Goal: Navigation & Orientation: Find specific page/section

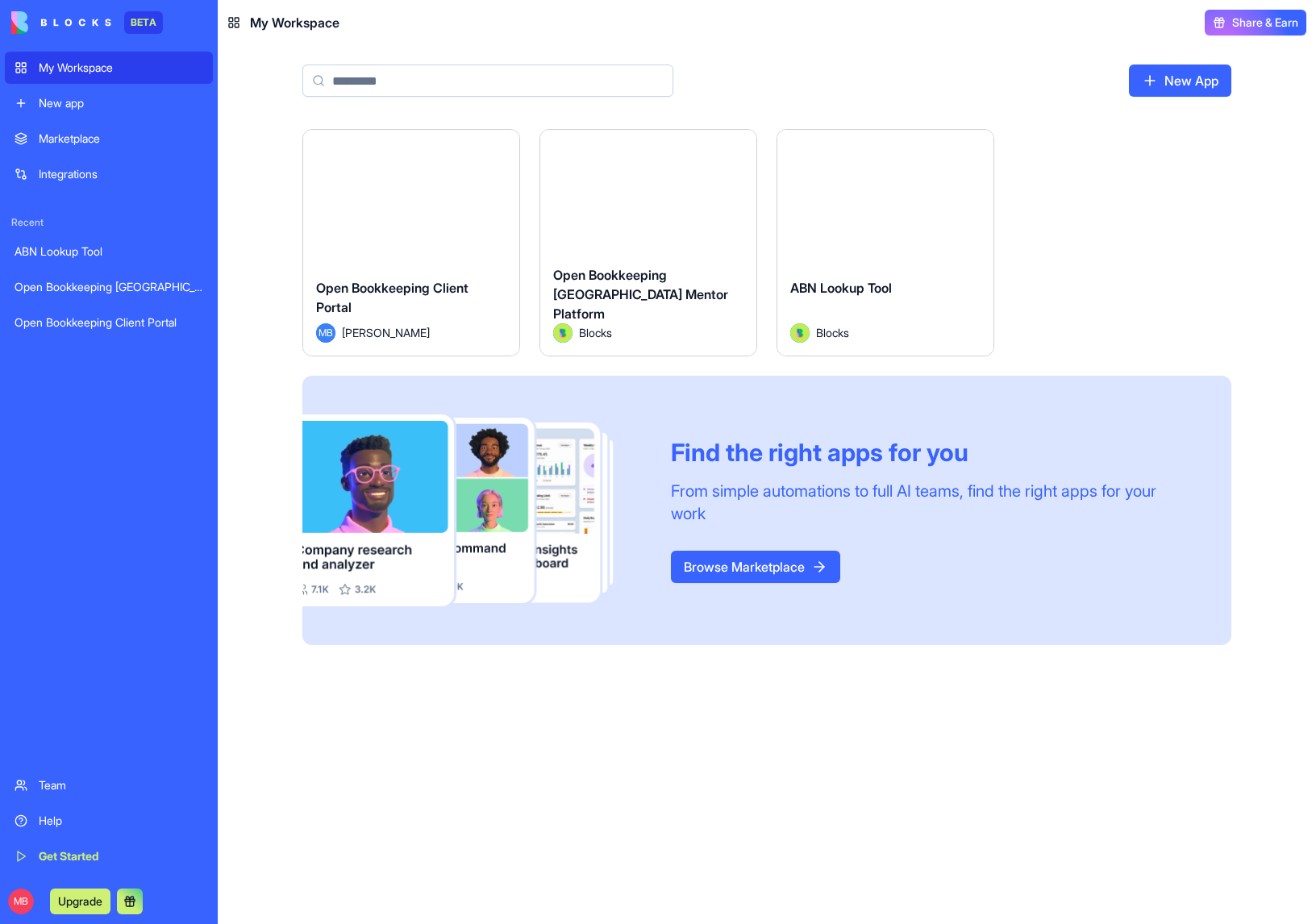
click at [621, 296] on div "Open Bookkeeping [GEOGRAPHIC_DATA] Mentor Platform" at bounding box center [649, 294] width 190 height 58
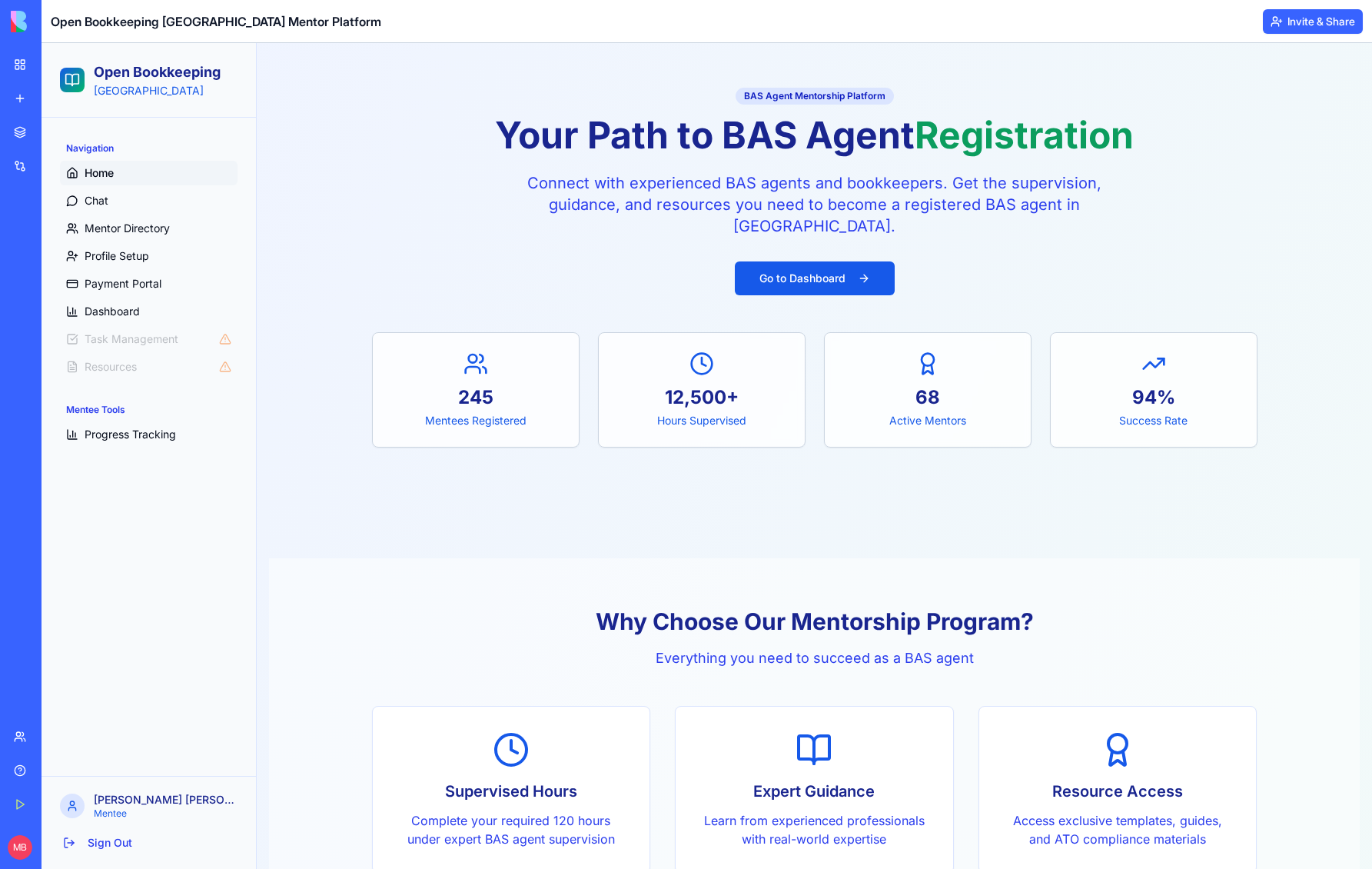
scroll to position [134, 0]
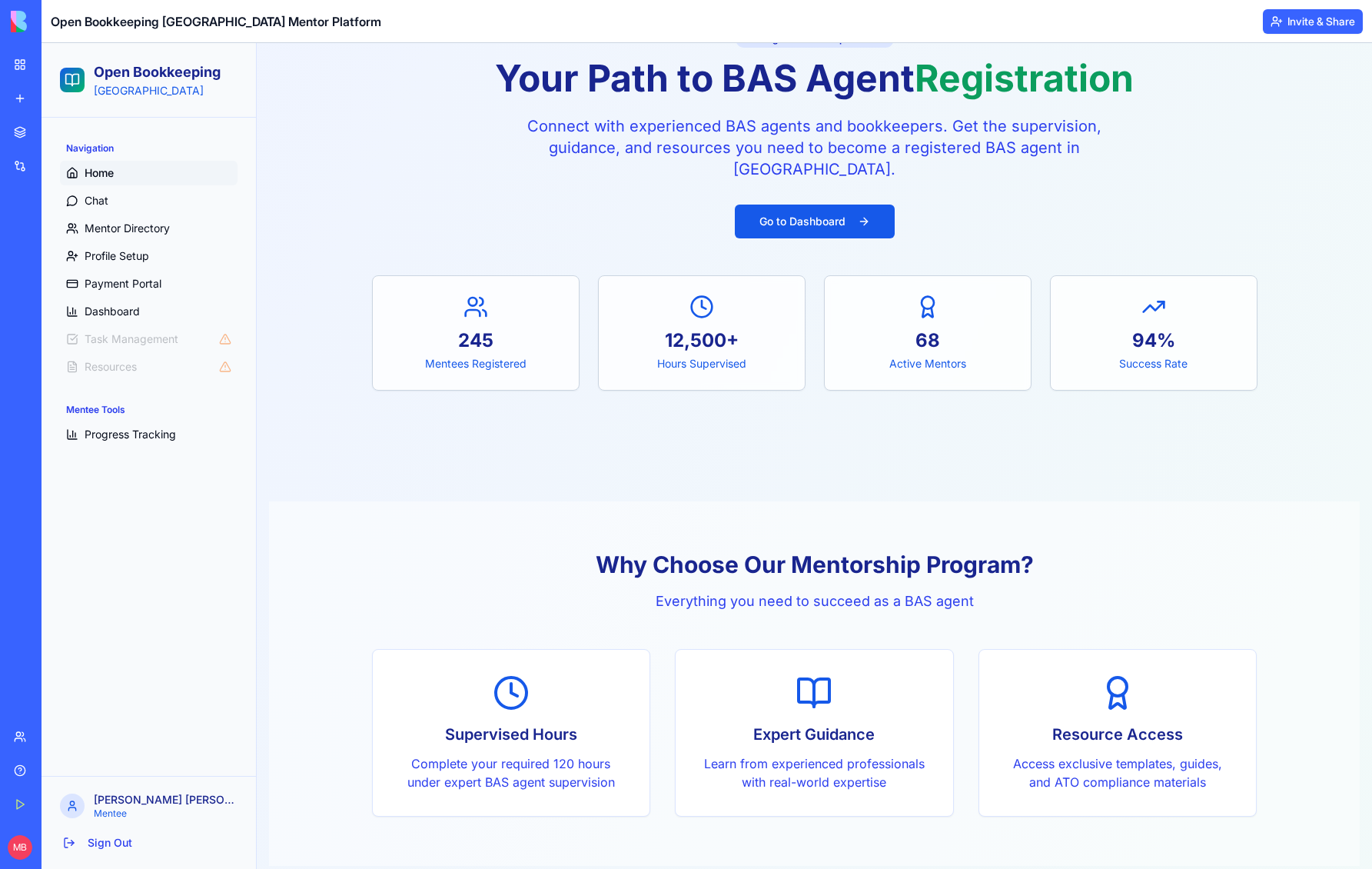
drag, startPoint x: 116, startPoint y: 339, endPoint x: 278, endPoint y: 374, distance: 165.7
click at [118, 339] on li "Task Management" at bounding box center [148, 339] width 177 height 25
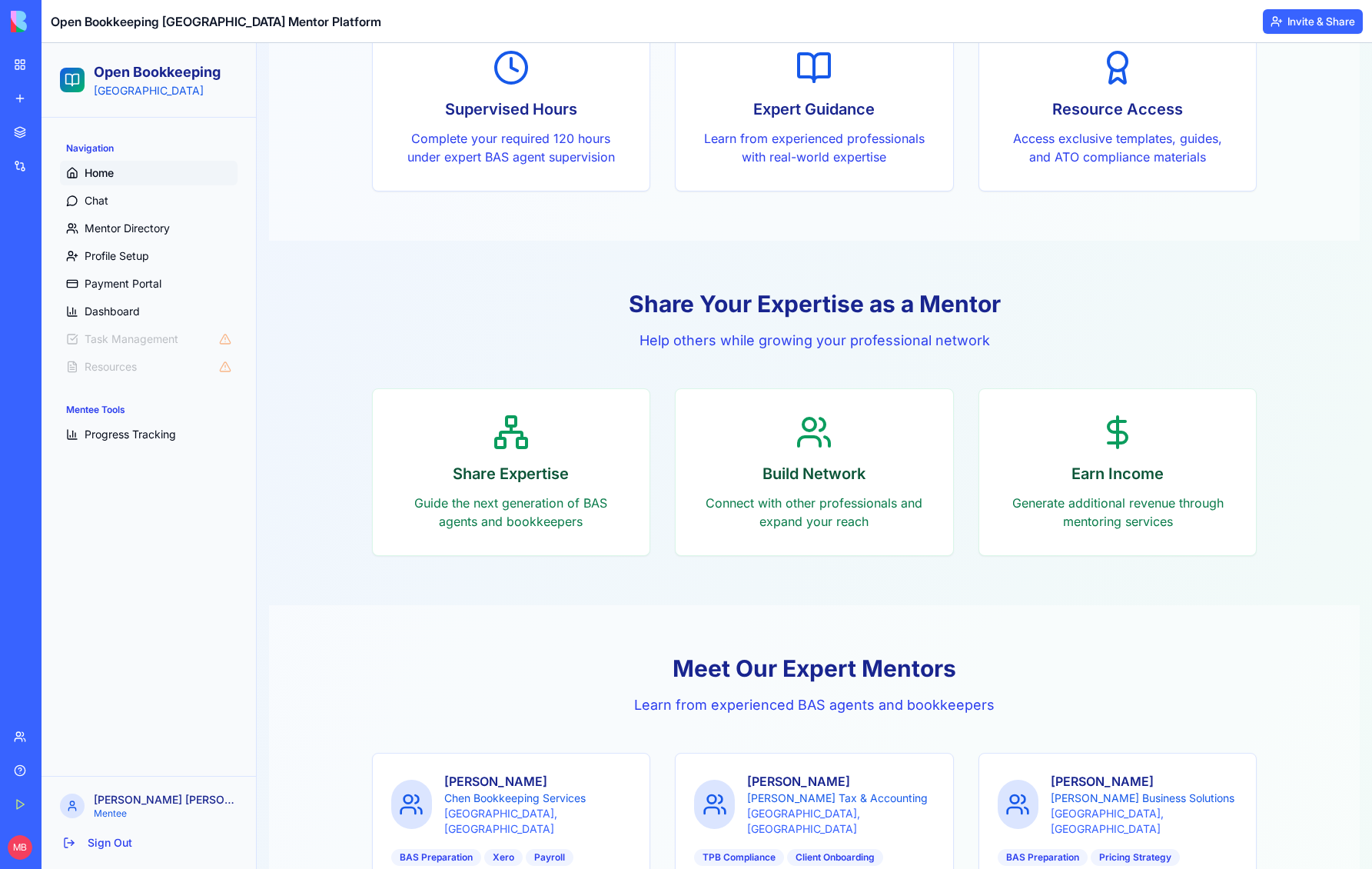
scroll to position [711, 0]
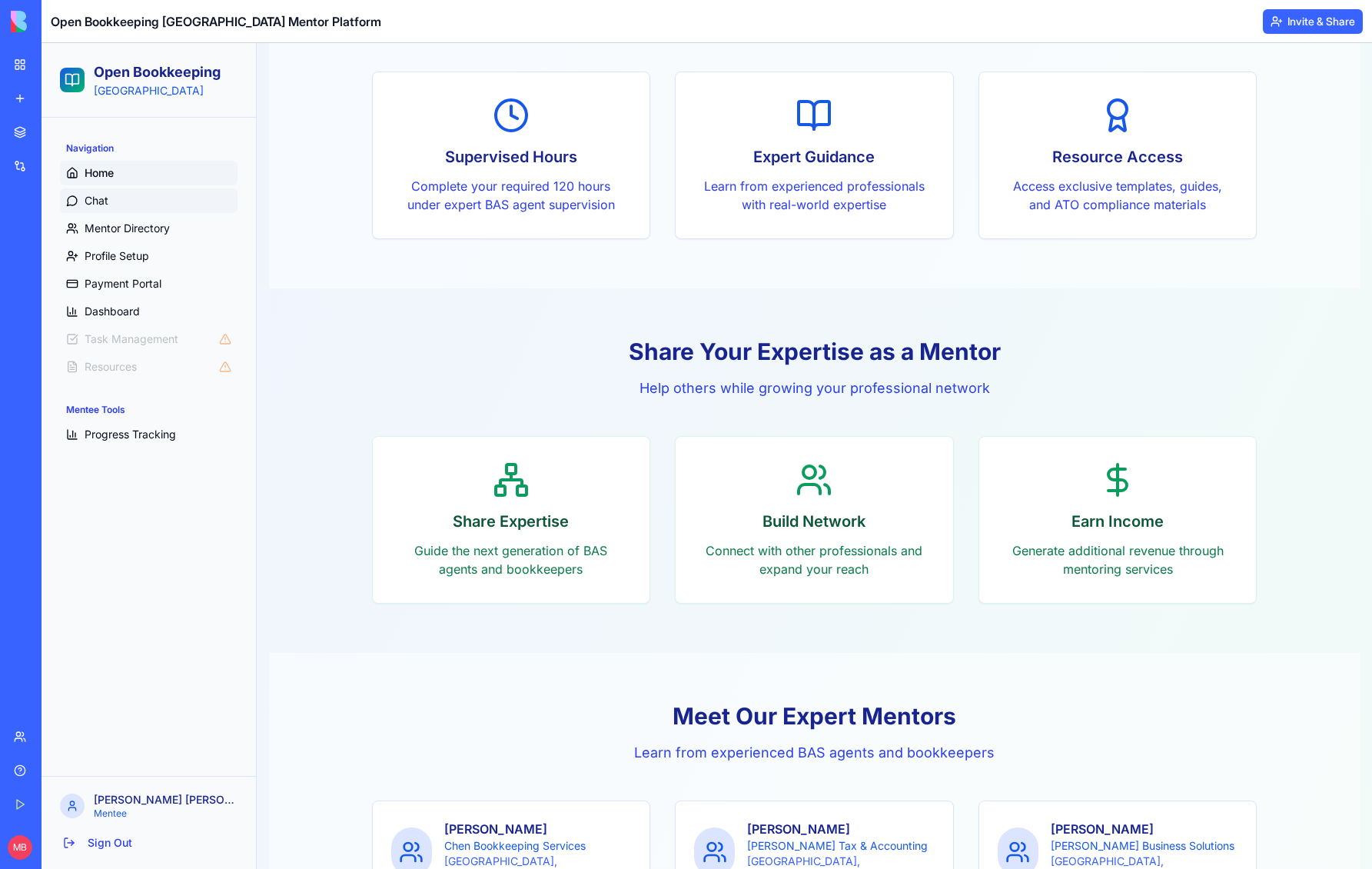
click at [86, 199] on span "Chat" at bounding box center [97, 200] width 24 height 15
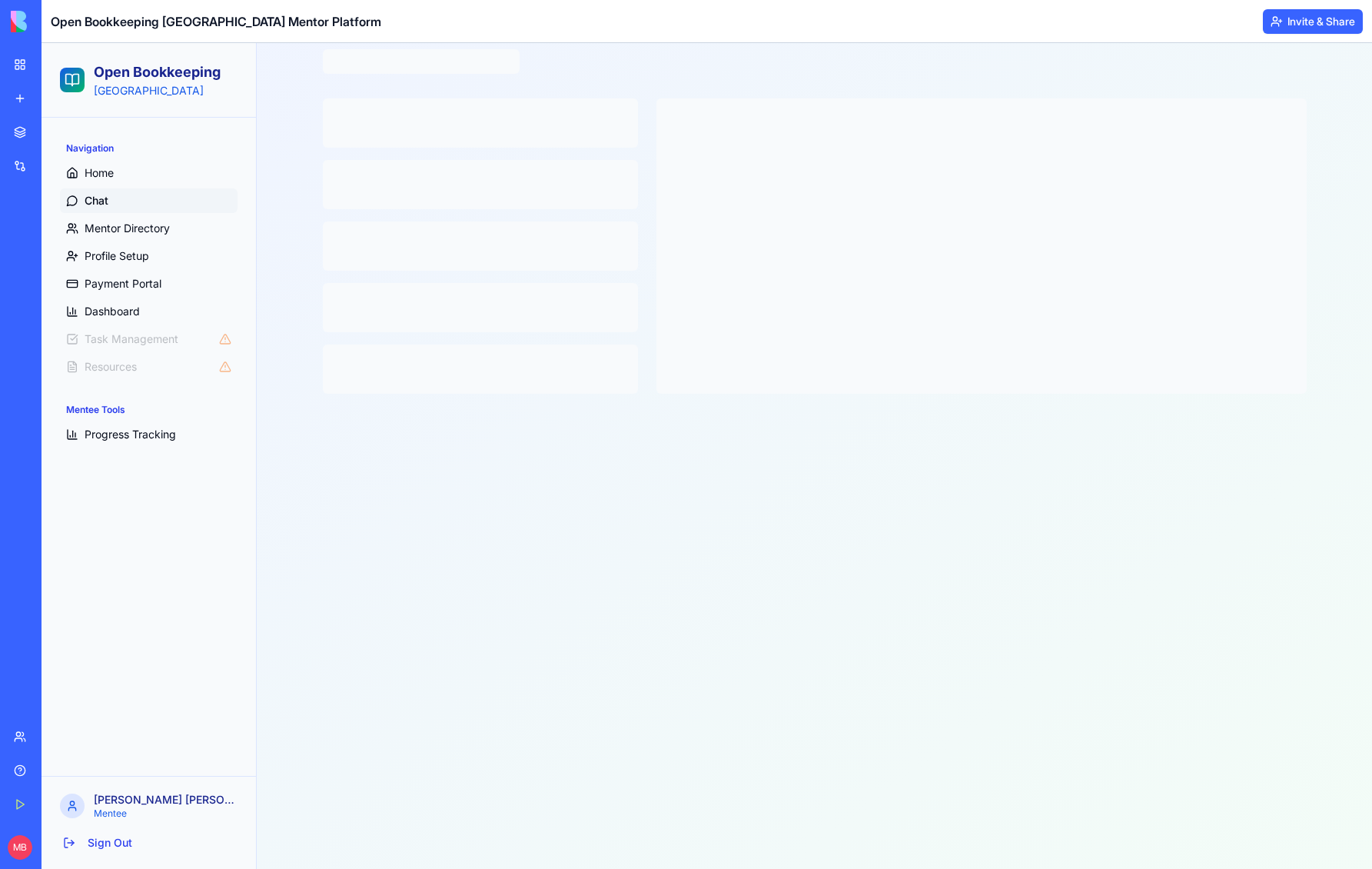
scroll to position [71, 0]
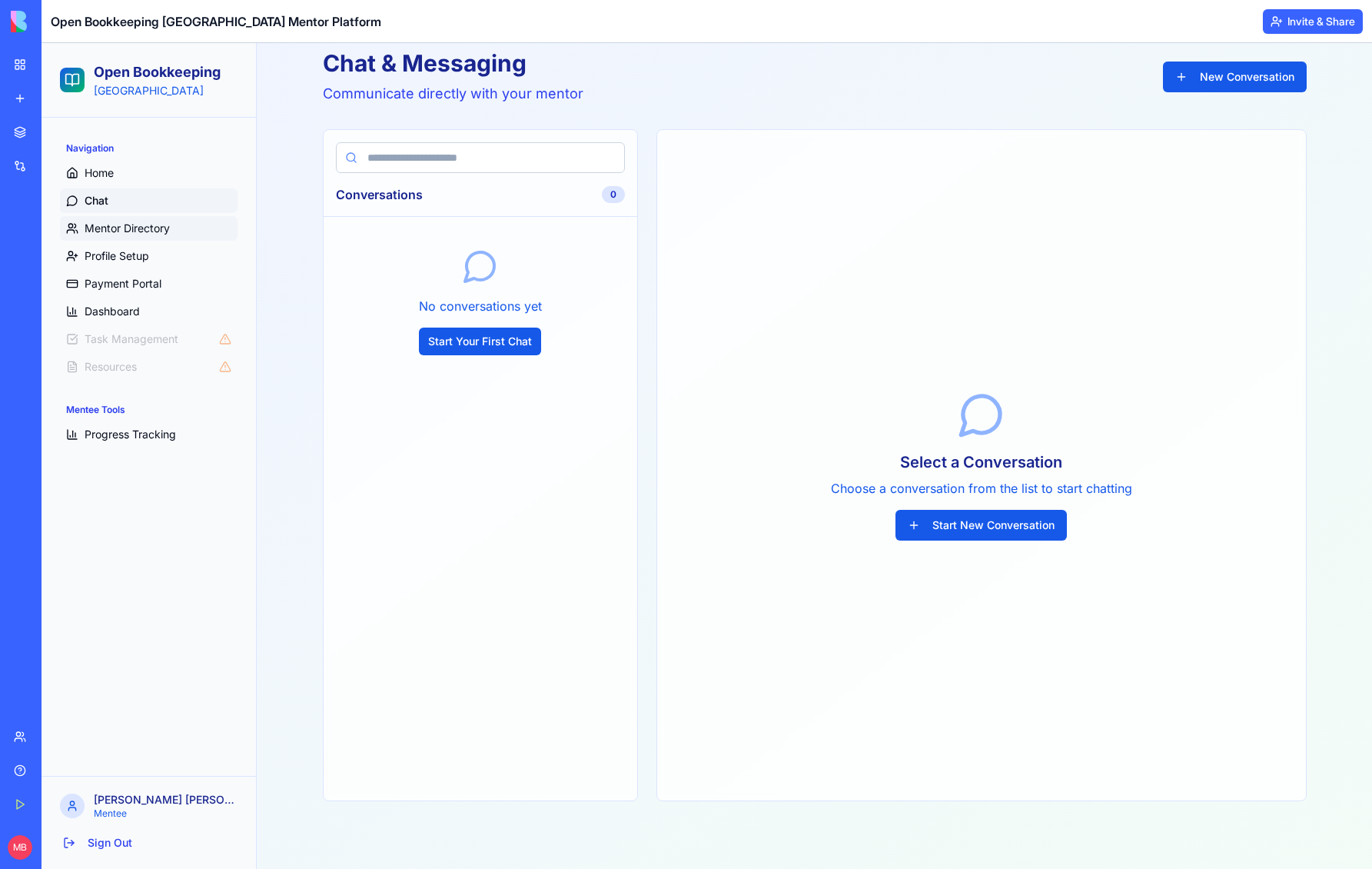
click at [144, 233] on span "Mentor Directory" at bounding box center [128, 229] width 86 height 15
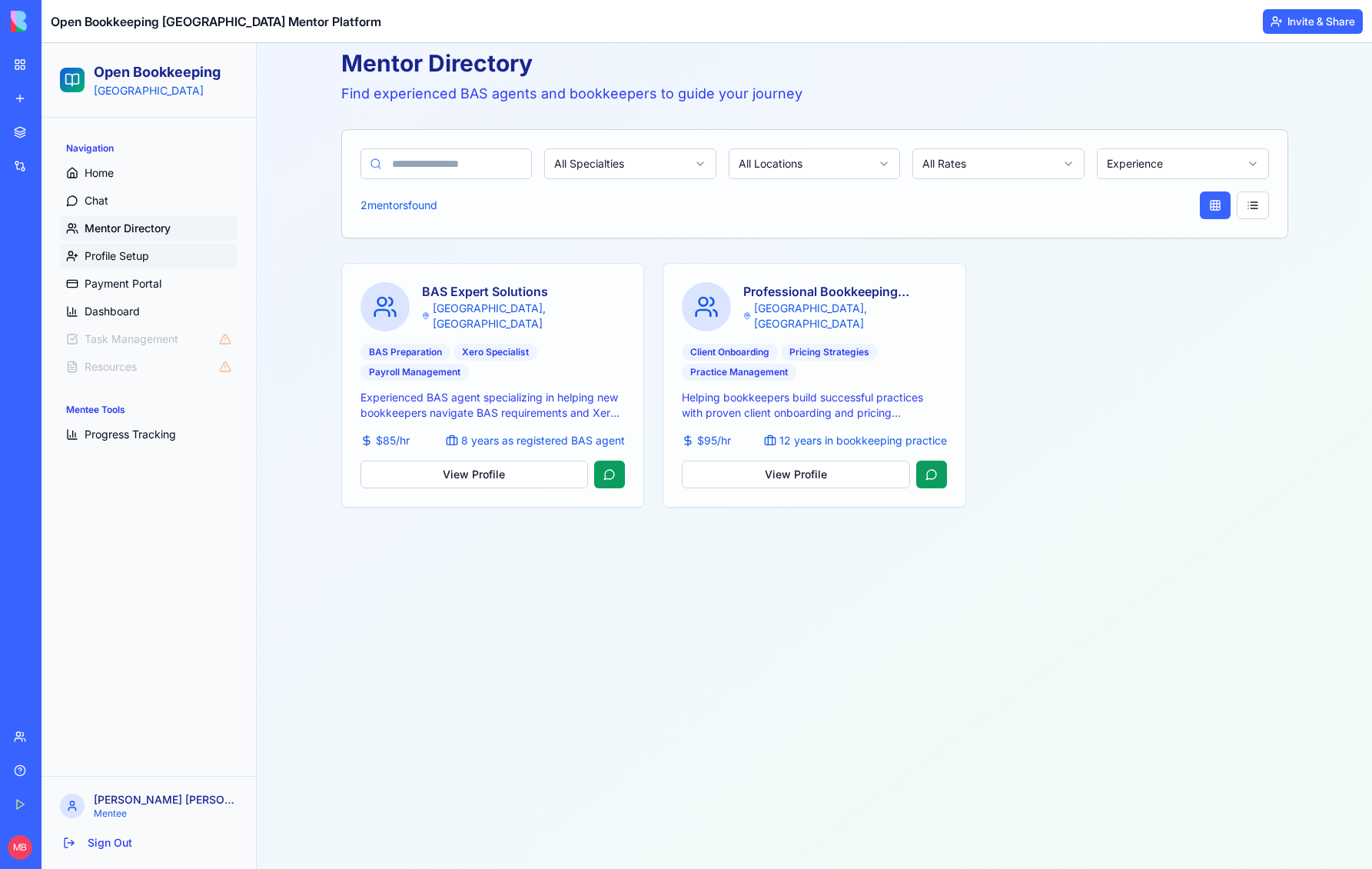
click at [128, 265] on link "Profile Setup" at bounding box center [148, 256] width 177 height 25
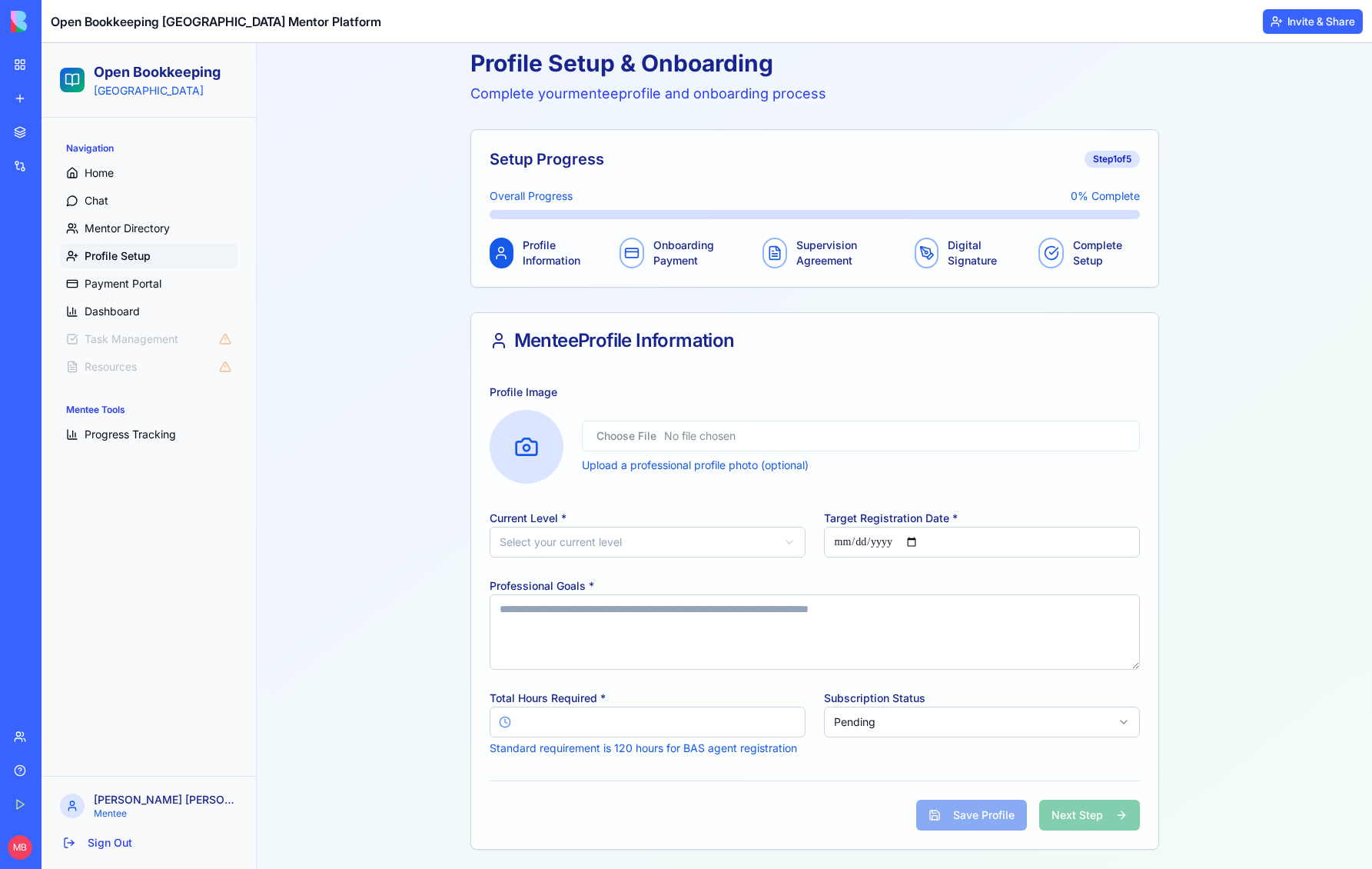
drag, startPoint x: 403, startPoint y: 310, endPoint x: 413, endPoint y: 302, distance: 12.8
click at [402, 309] on div "Profile Setup & Onboarding Complete your mentee profile and onboarding process …" at bounding box center [814, 449] width 1090 height 837
click at [1254, 124] on div "Profile Setup & Onboarding Complete your mentee profile and onboarding process …" at bounding box center [814, 449] width 1090 height 837
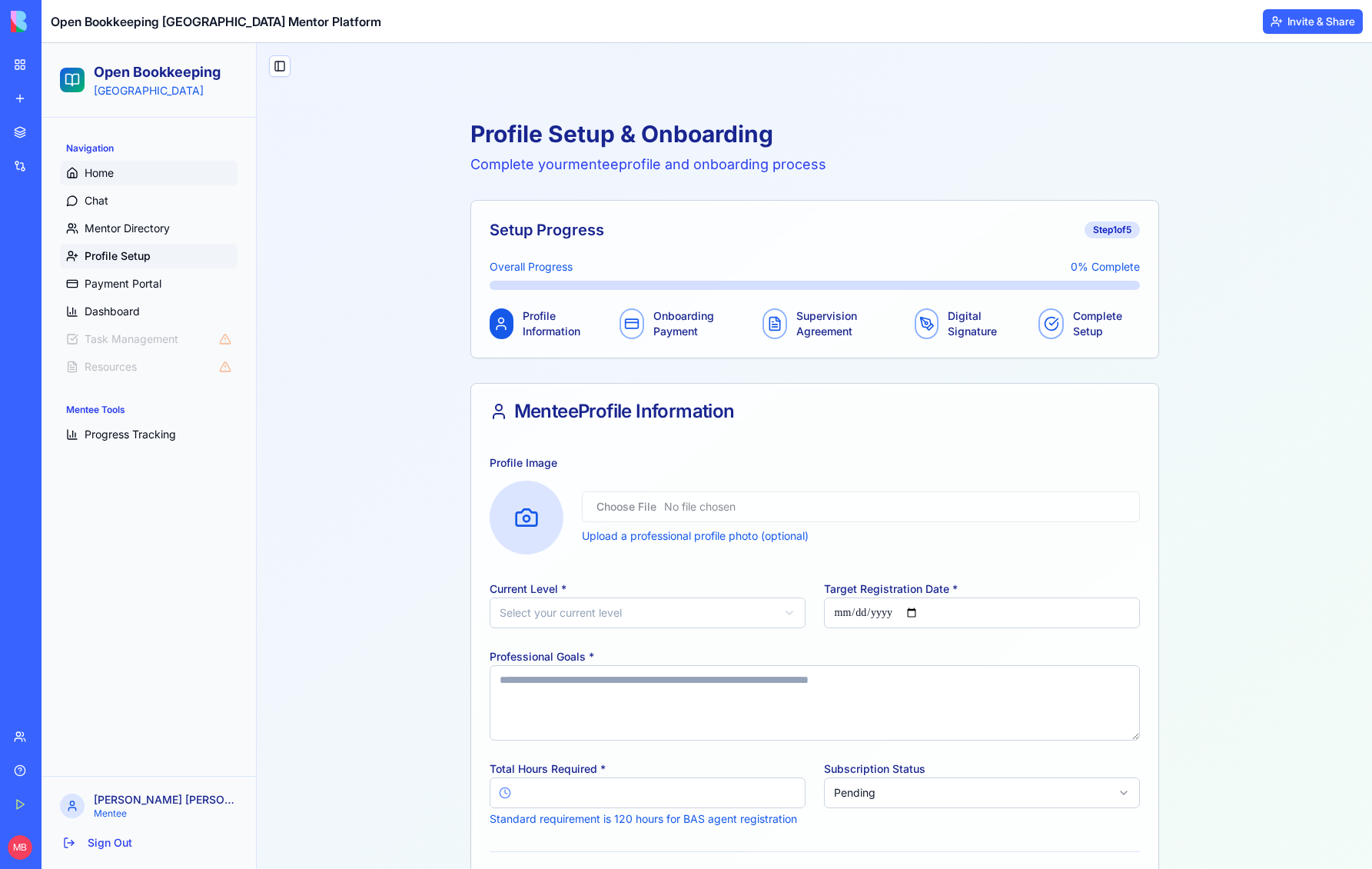
click at [94, 171] on span "Home" at bounding box center [99, 173] width 29 height 15
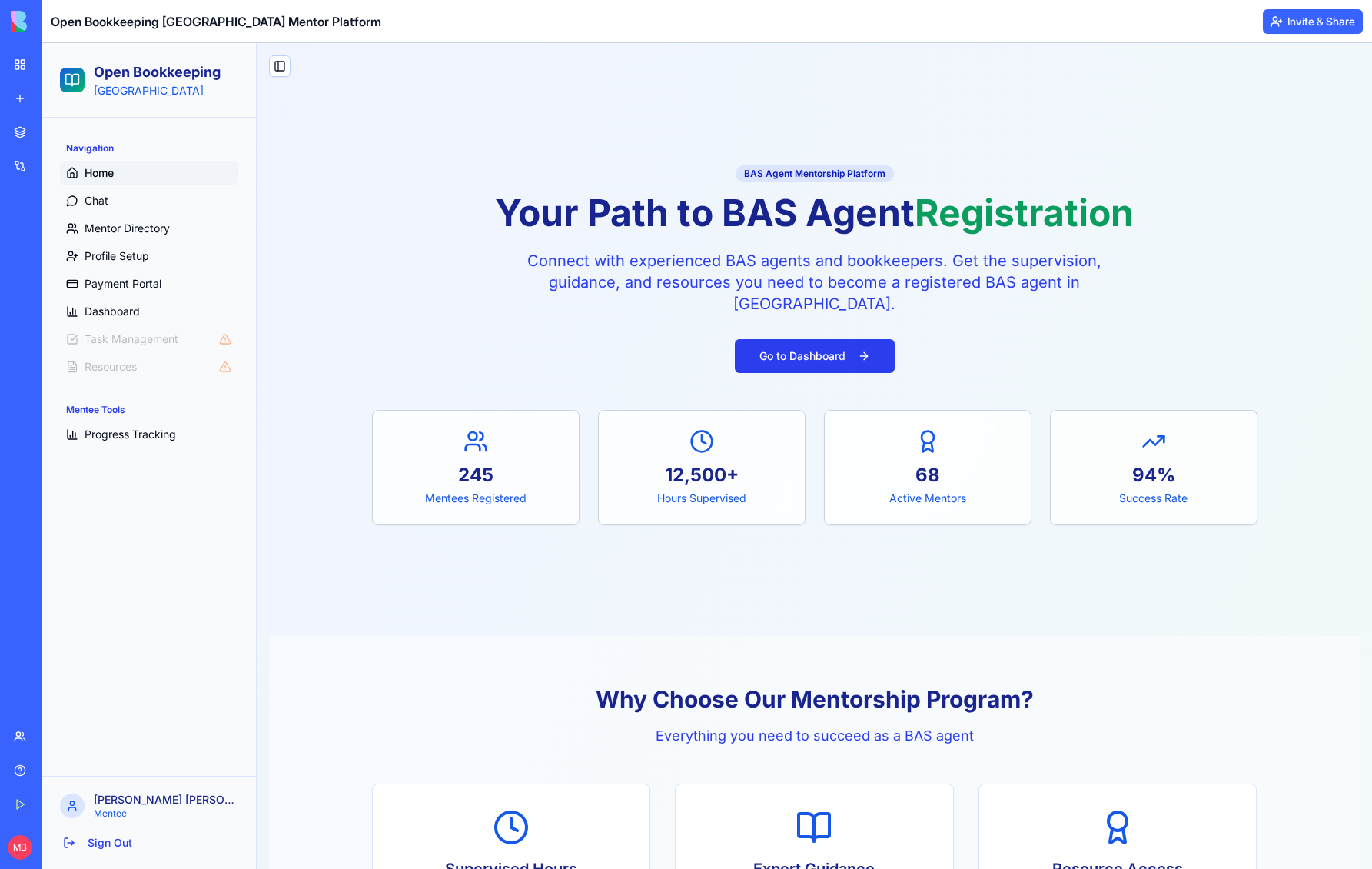
click at [823, 357] on button "Go to Dashboard" at bounding box center [814, 356] width 160 height 34
